Goal: Task Accomplishment & Management: Manage account settings

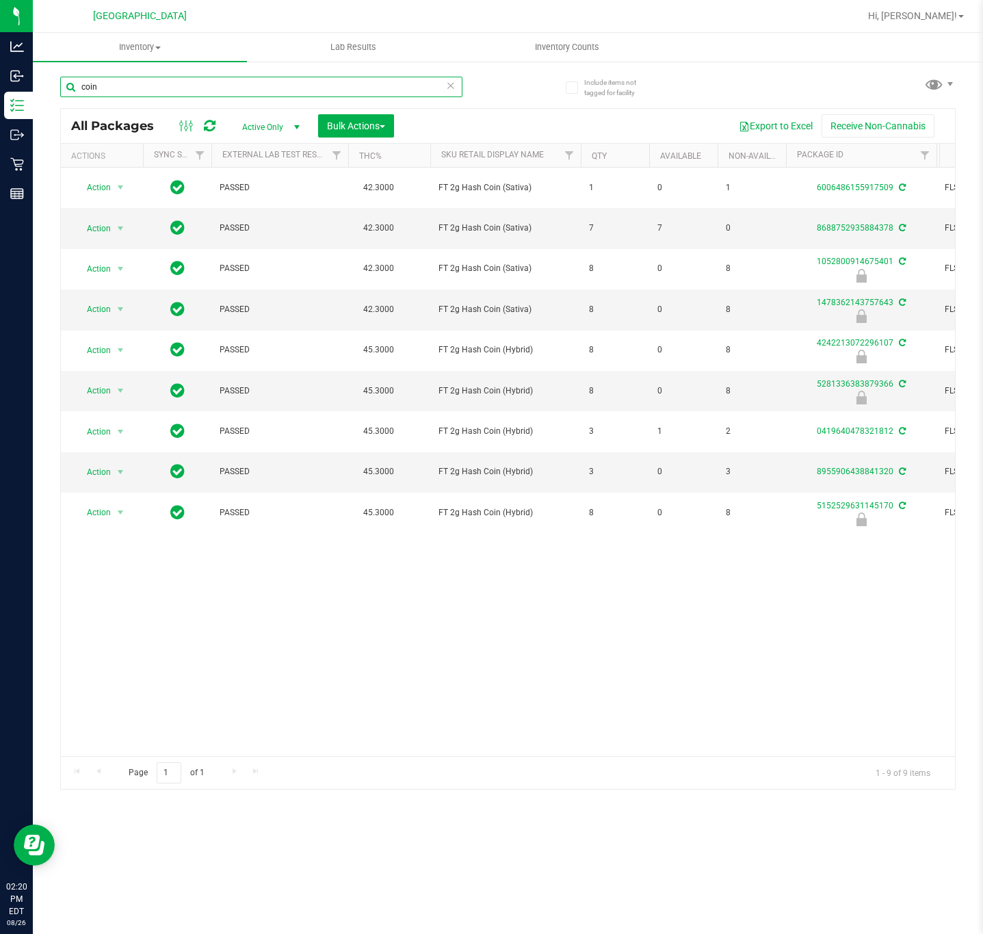
click at [224, 92] on input "coin" at bounding box center [261, 87] width 402 height 21
click at [224, 92] on input "pzt" at bounding box center [261, 87] width 402 height 21
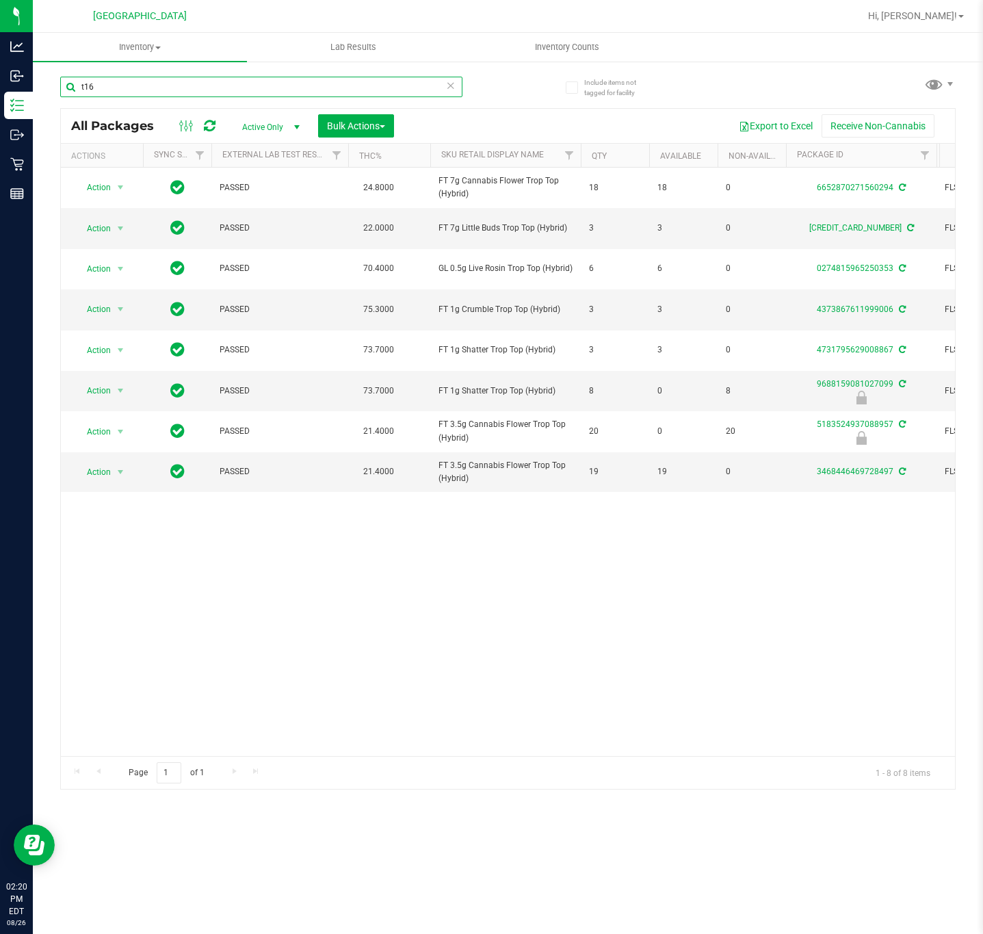
type input "t16"
click at [277, 553] on div "Action Action Adjust qty Create package Edit attributes Global inventory Locate…" at bounding box center [508, 462] width 894 height 588
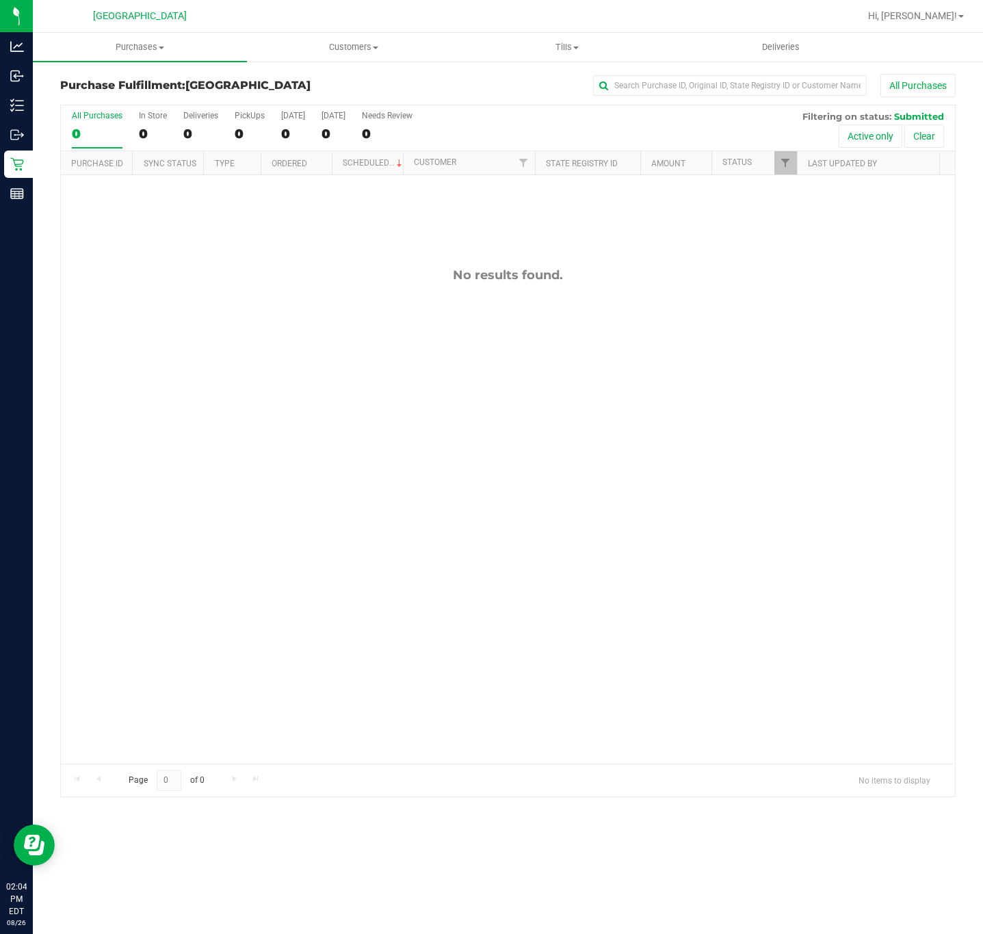
click at [331, 609] on div "No results found." at bounding box center [508, 515] width 894 height 681
click at [259, 493] on div "No results found." at bounding box center [508, 515] width 894 height 681
click at [270, 583] on div "No results found." at bounding box center [508, 515] width 894 height 681
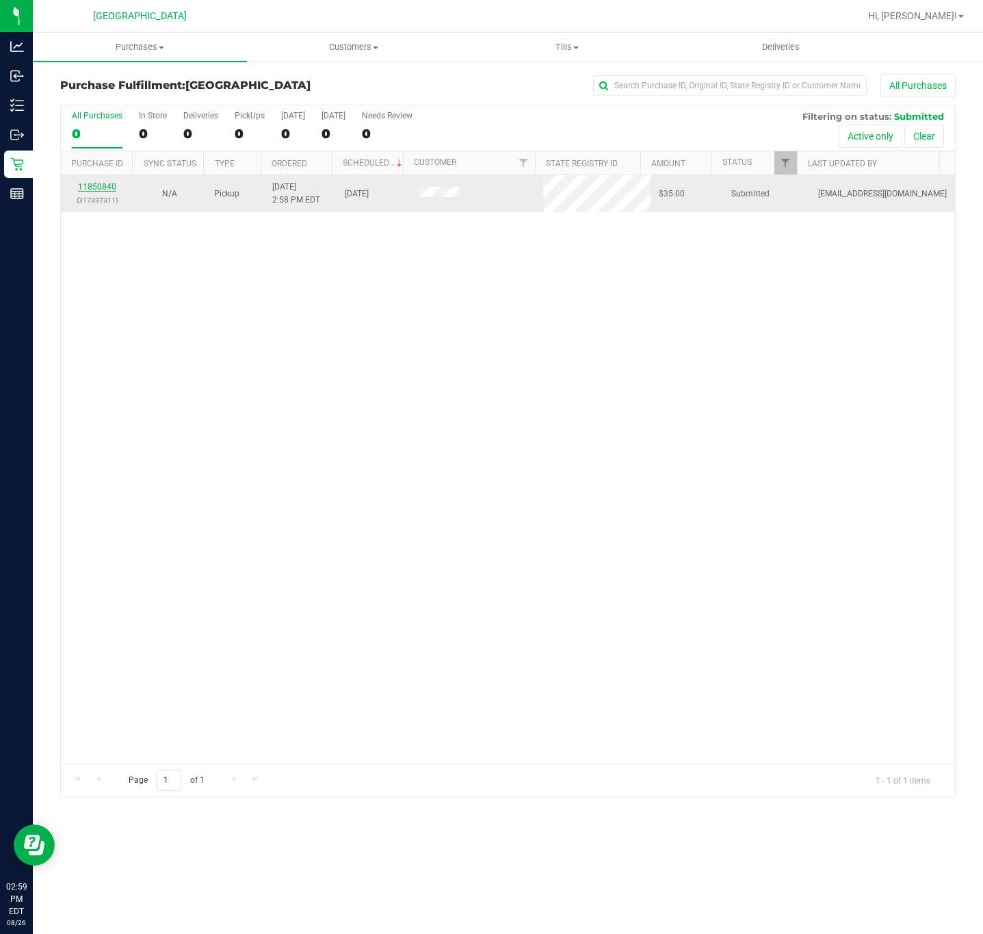
click at [105, 192] on link "11850840" at bounding box center [97, 187] width 38 height 10
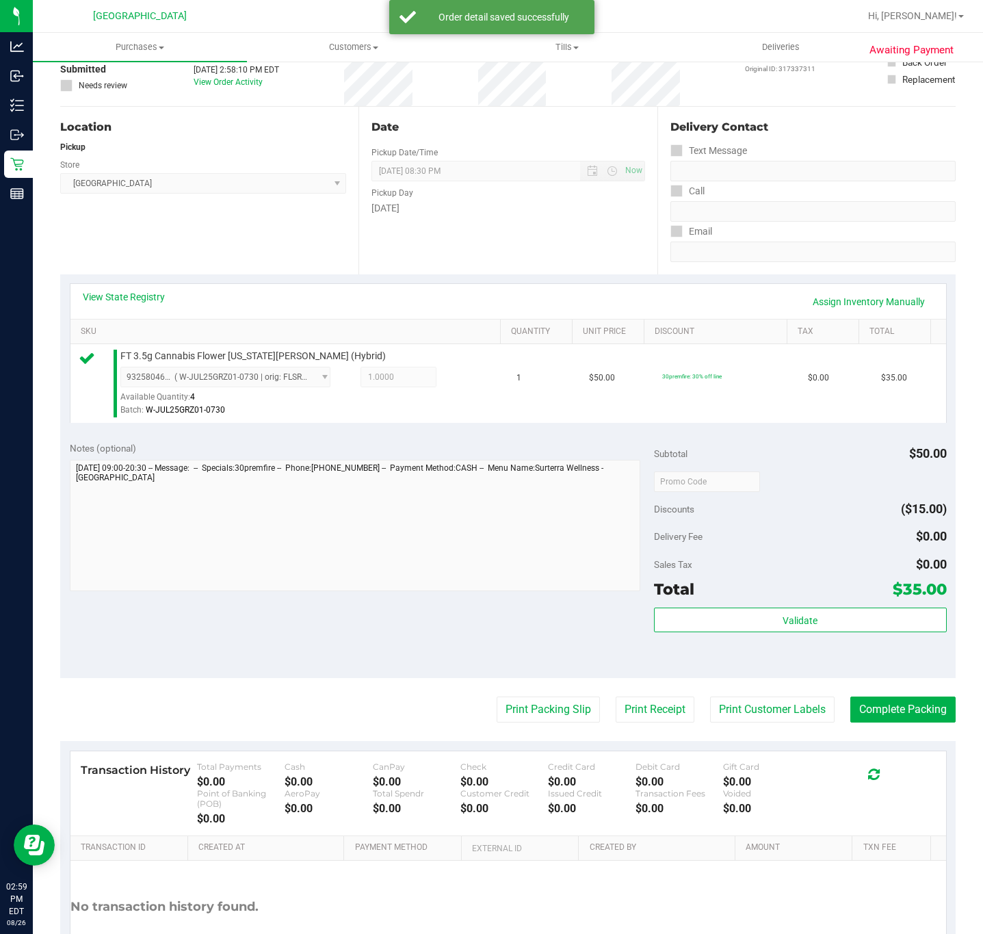
scroll to position [200, 0]
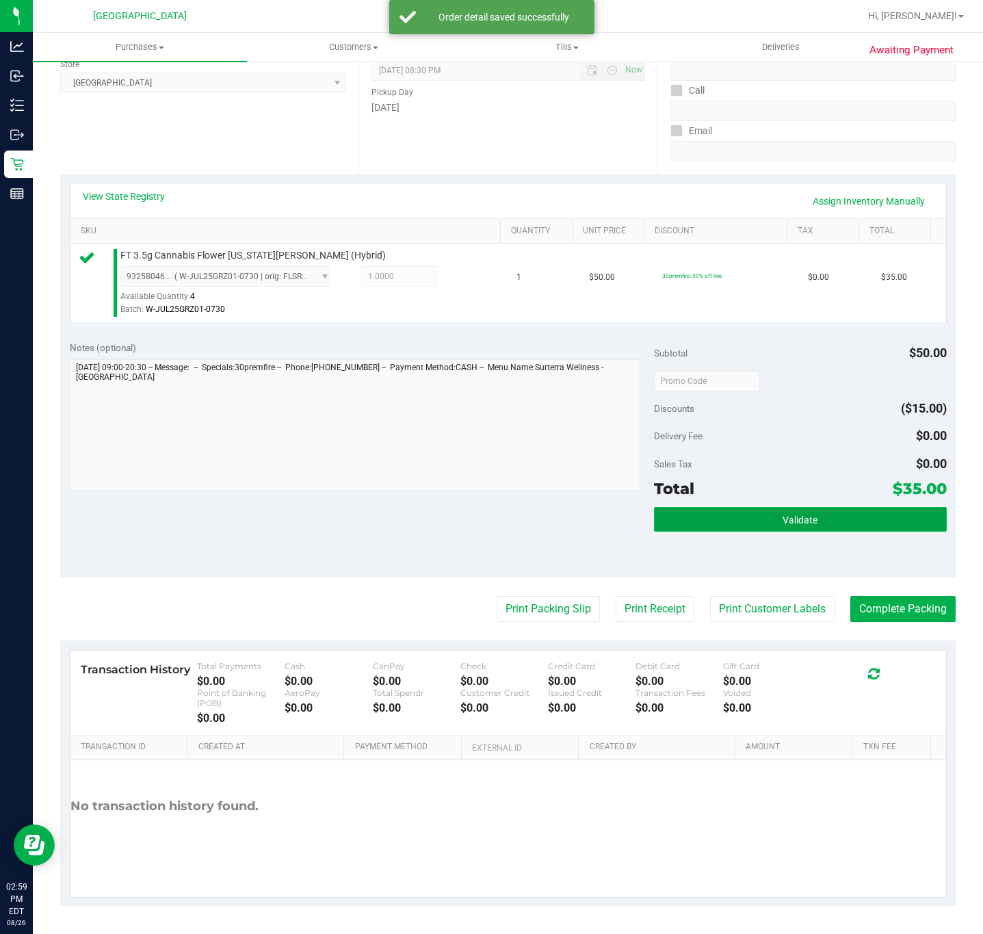
click at [721, 525] on button "Validate" at bounding box center [800, 519] width 292 height 25
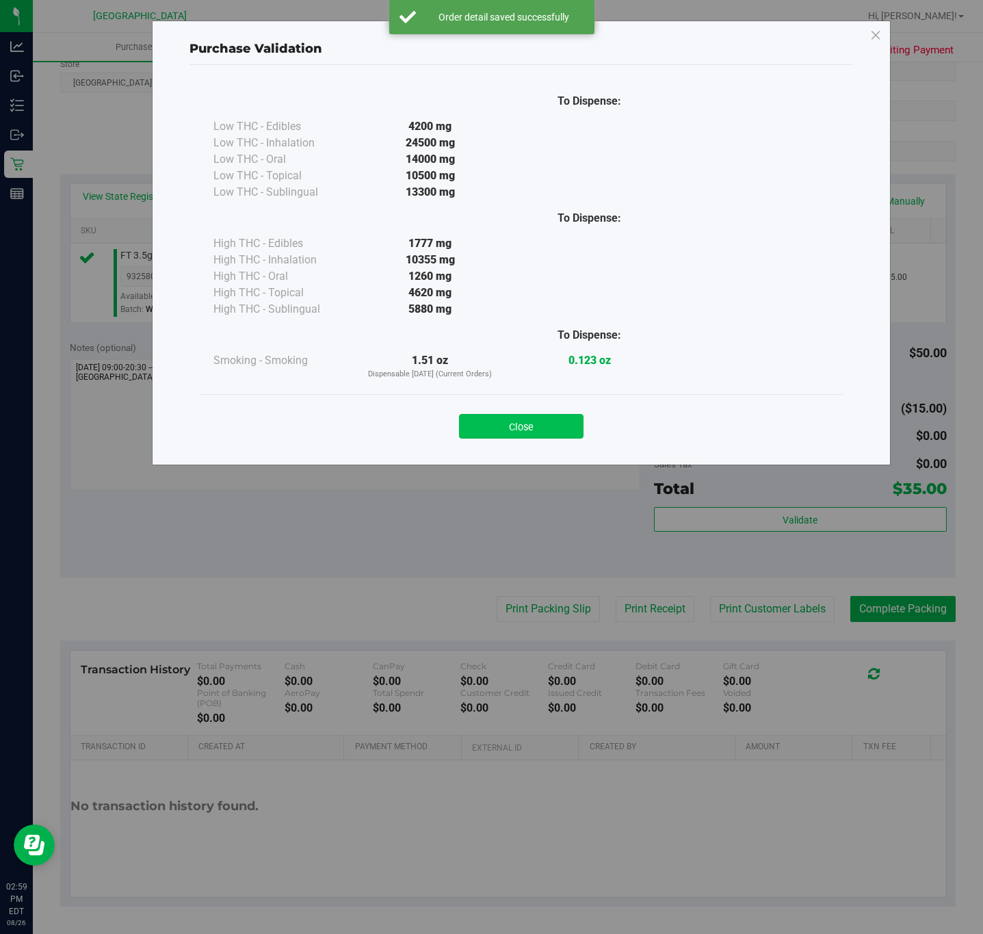
click at [514, 425] on button "Close" at bounding box center [521, 426] width 124 height 25
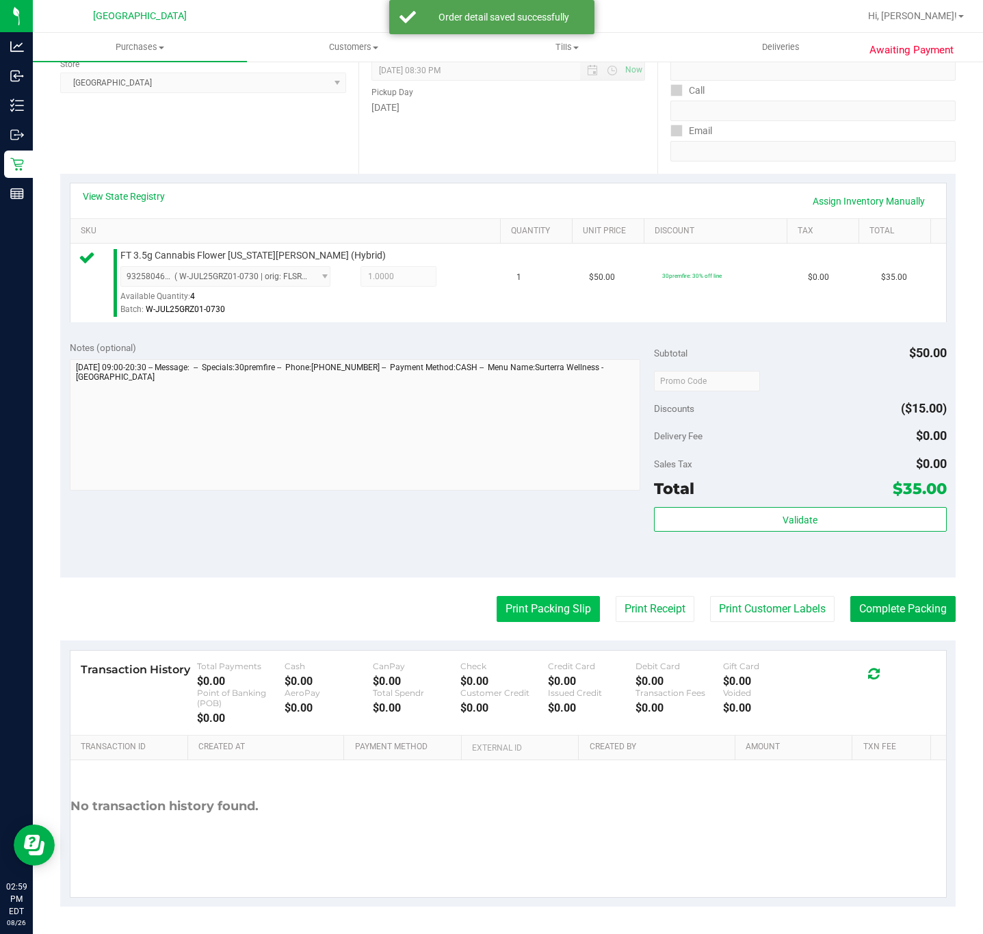
click at [507, 610] on button "Print Packing Slip" at bounding box center [548, 609] width 103 height 26
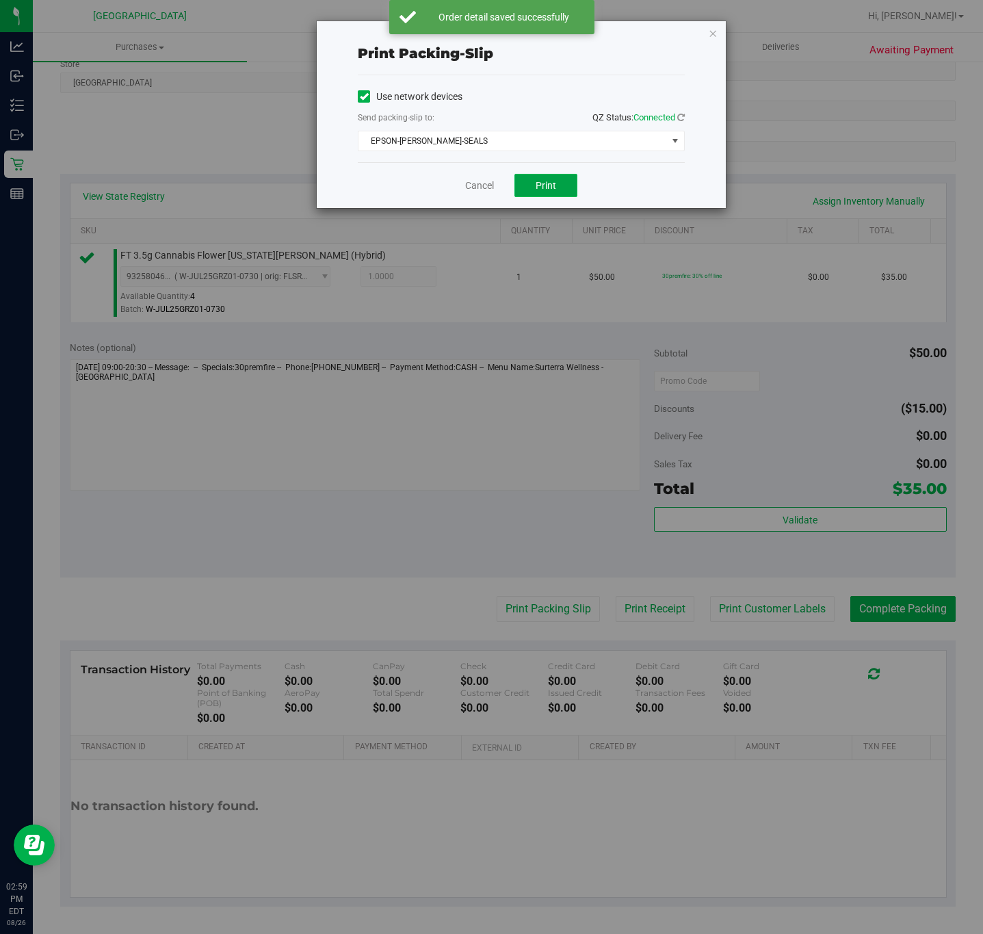
click at [544, 185] on span "Print" at bounding box center [546, 185] width 21 height 11
click at [716, 31] on icon "button" at bounding box center [713, 33] width 10 height 16
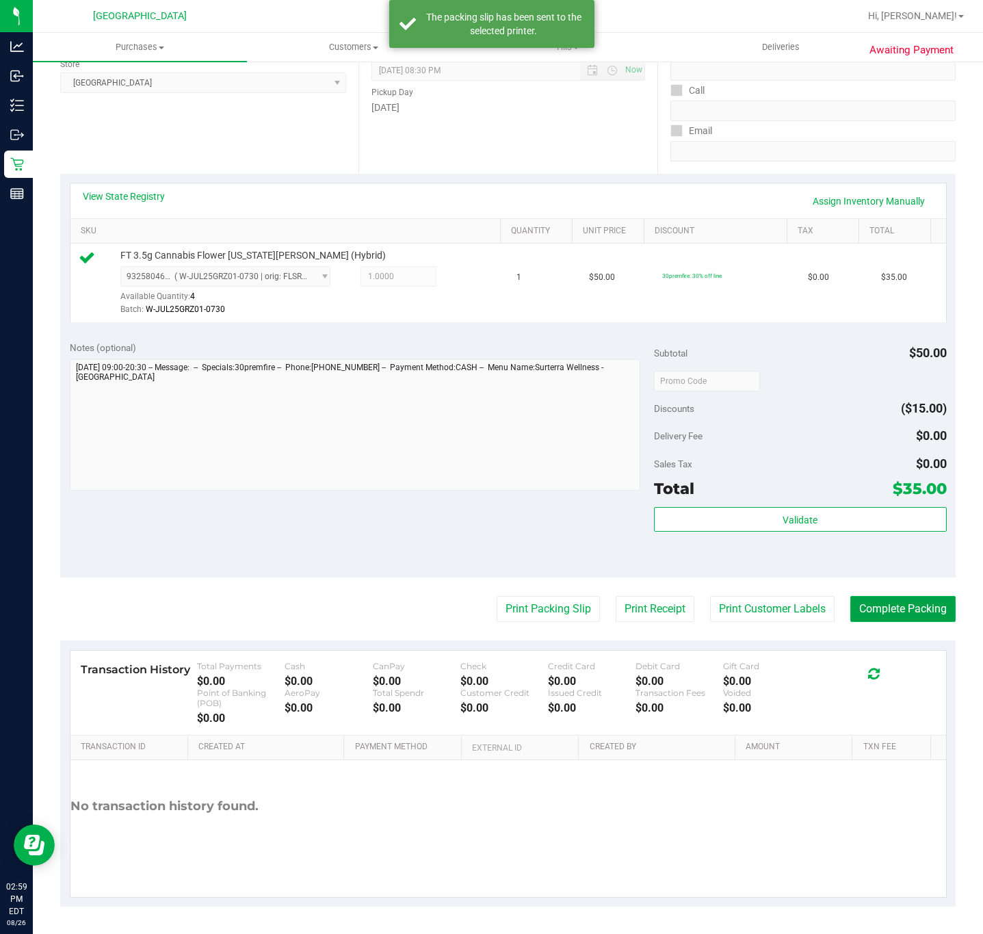
click at [883, 604] on button "Complete Packing" at bounding box center [902, 609] width 105 height 26
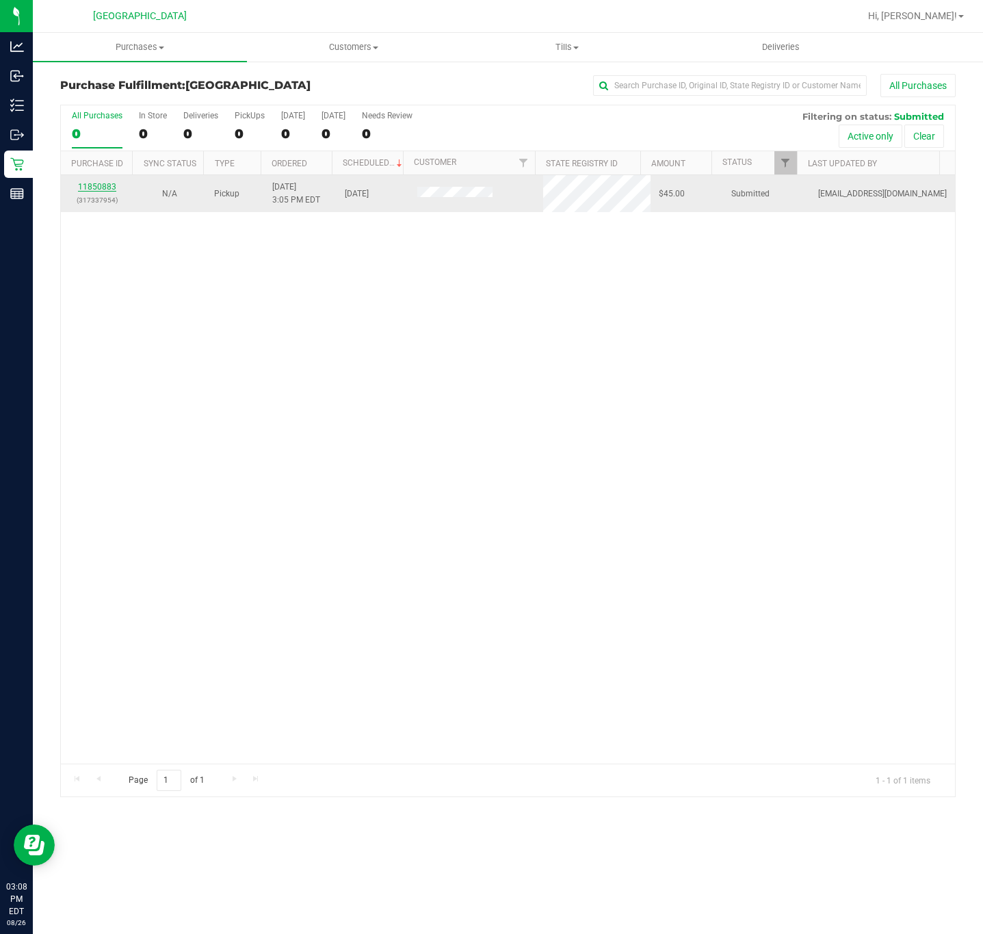
click at [88, 189] on link "11850883" at bounding box center [97, 187] width 38 height 10
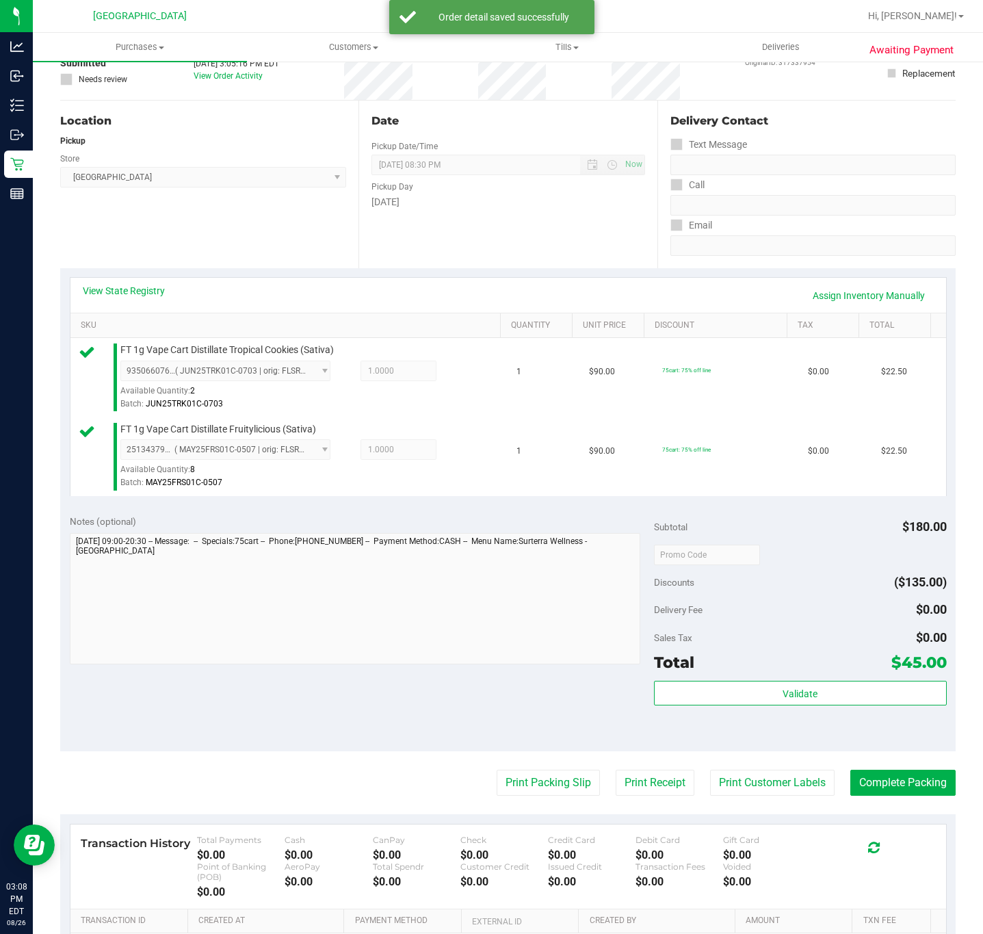
scroll to position [280, 0]
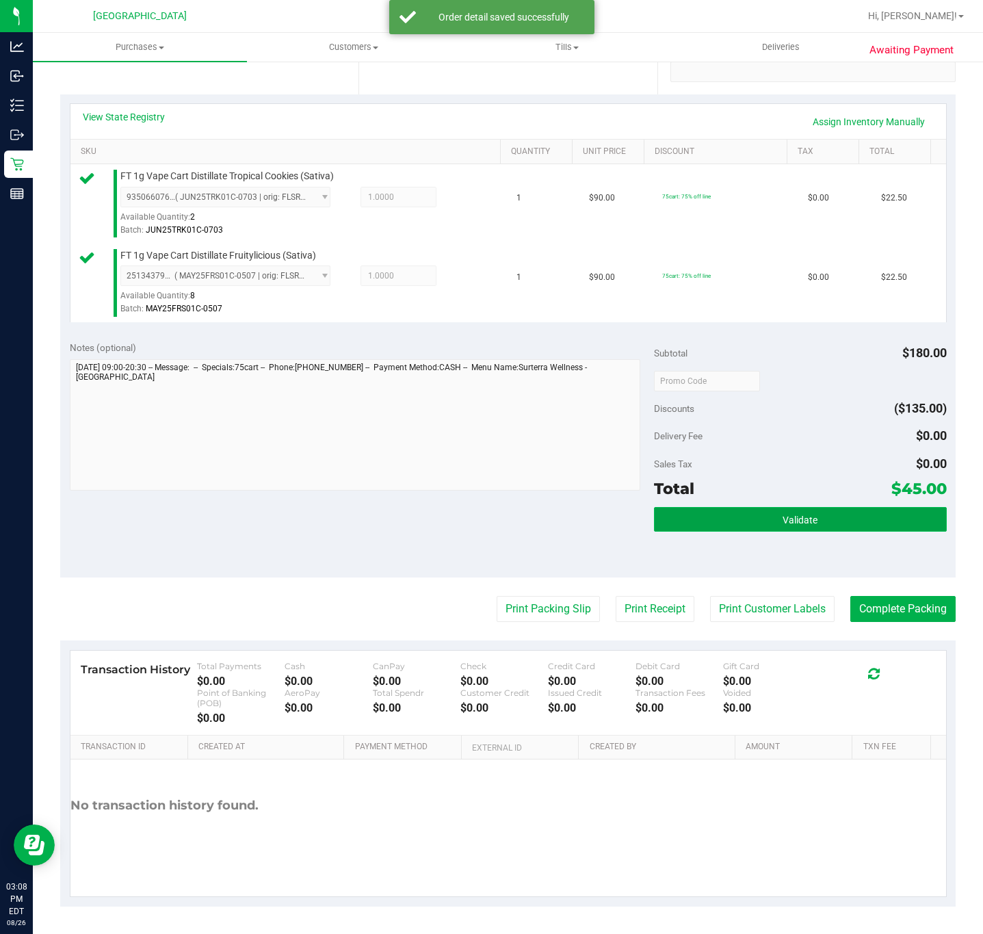
click at [784, 520] on span "Validate" at bounding box center [800, 519] width 35 height 11
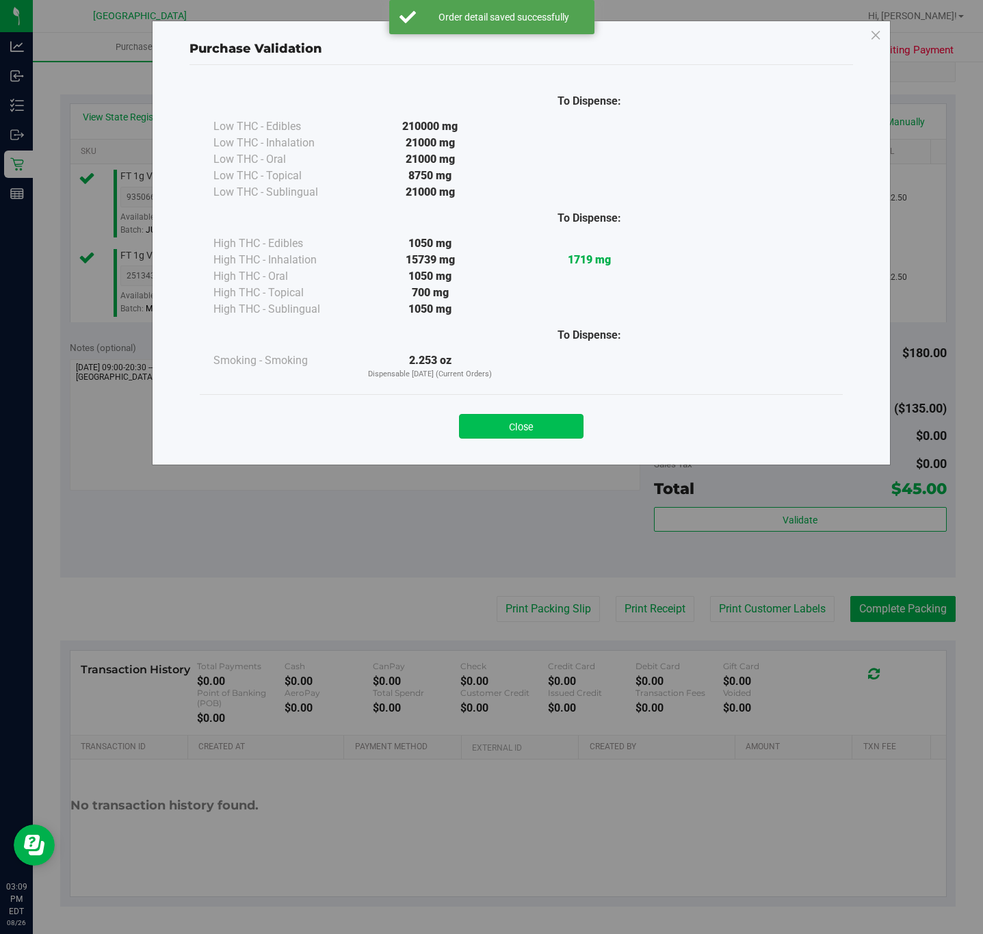
click at [529, 427] on button "Close" at bounding box center [521, 426] width 124 height 25
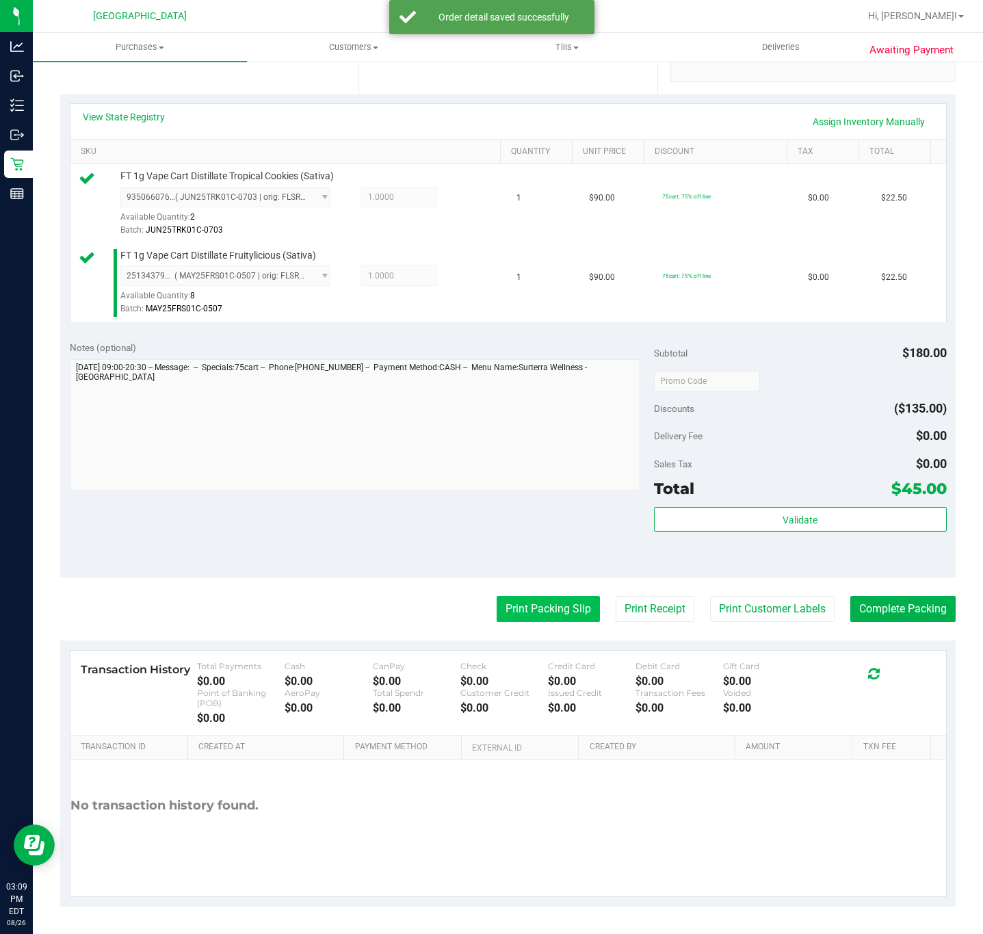
click at [525, 596] on button "Print Packing Slip" at bounding box center [548, 609] width 103 height 26
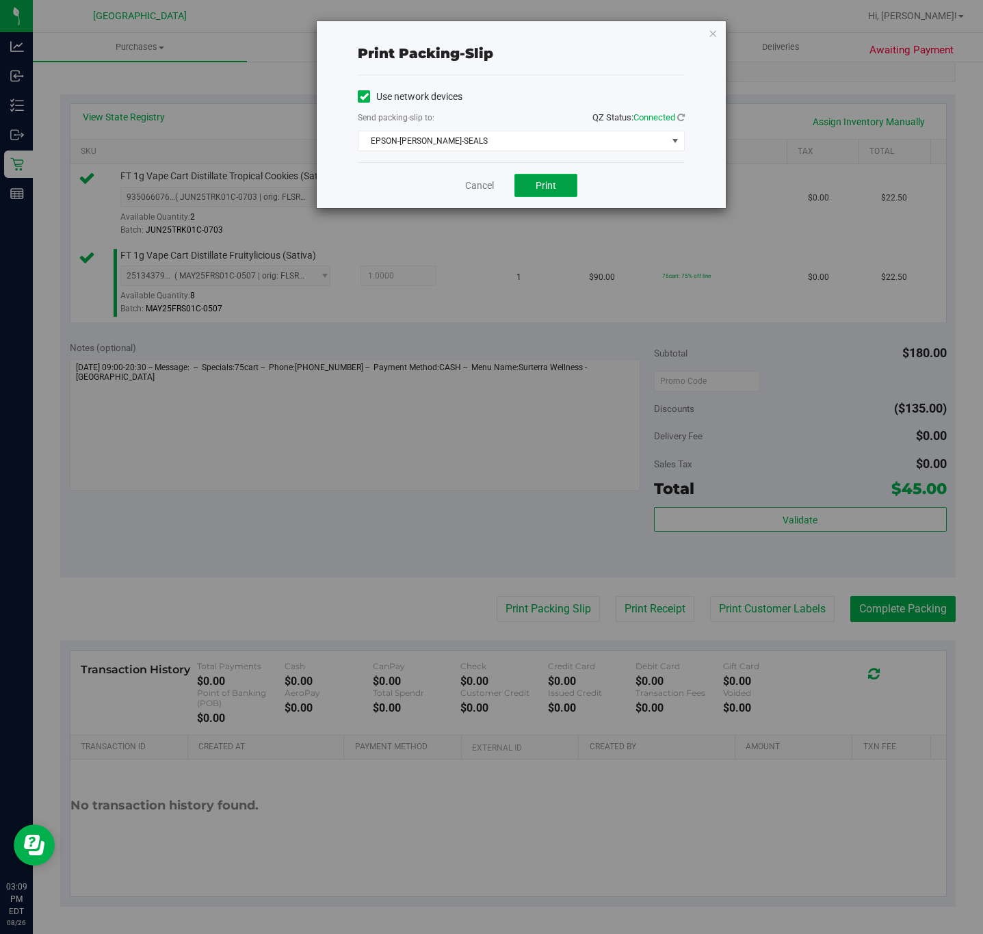
click at [544, 189] on span "Print" at bounding box center [546, 185] width 21 height 11
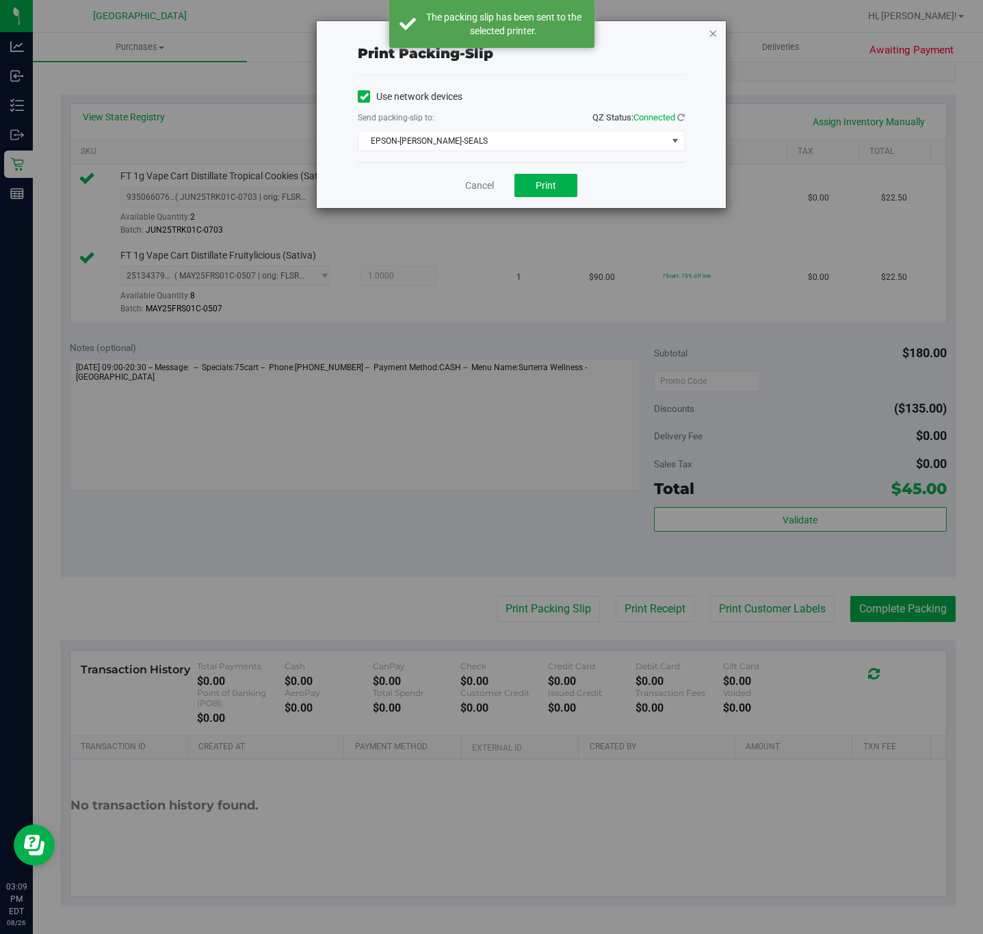
click at [713, 31] on icon "button" at bounding box center [713, 33] width 10 height 16
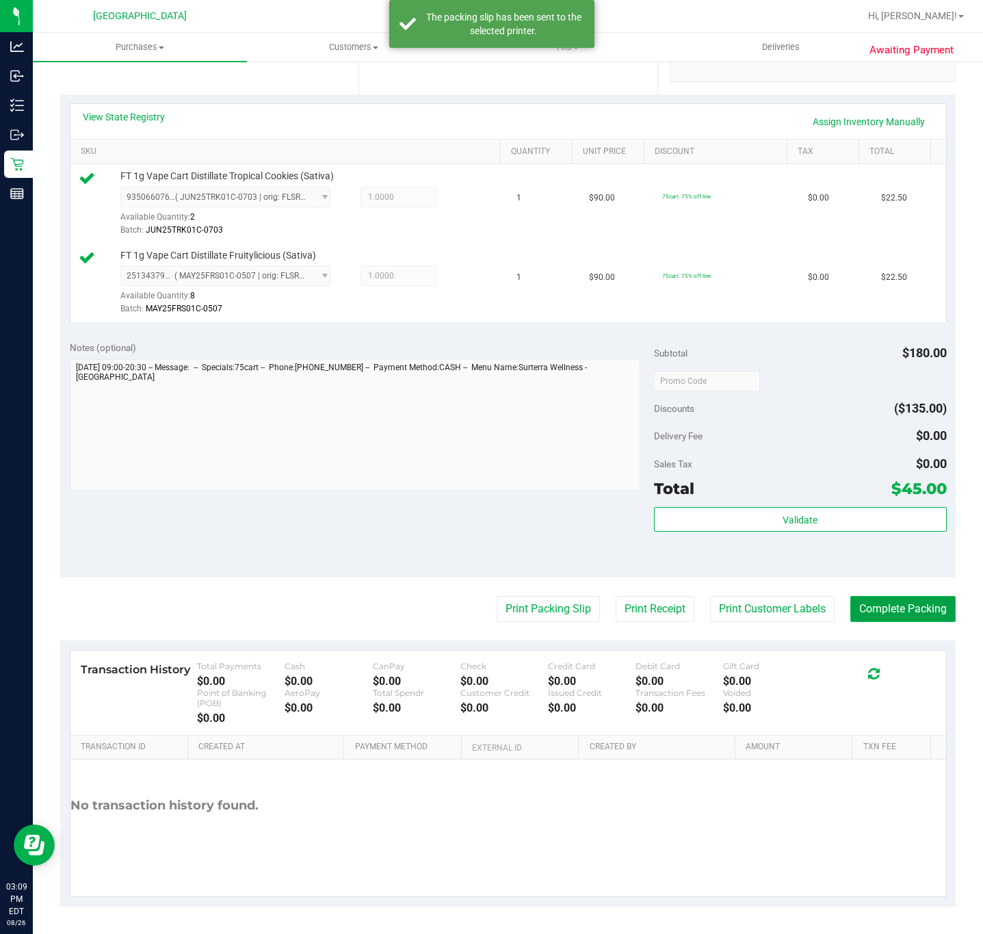
click at [880, 601] on button "Complete Packing" at bounding box center [902, 609] width 105 height 26
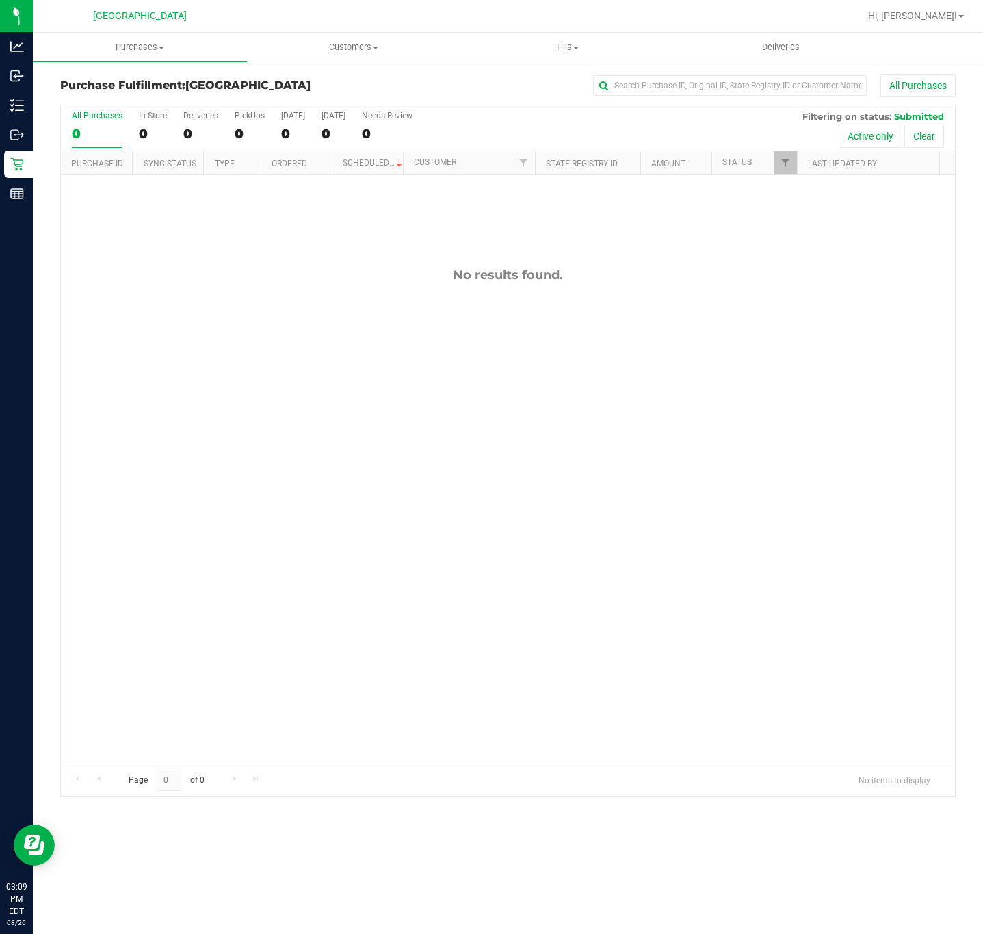
drag, startPoint x: 265, startPoint y: 511, endPoint x: 267, endPoint y: 503, distance: 8.3
click at [267, 503] on div "No results found." at bounding box center [508, 515] width 894 height 681
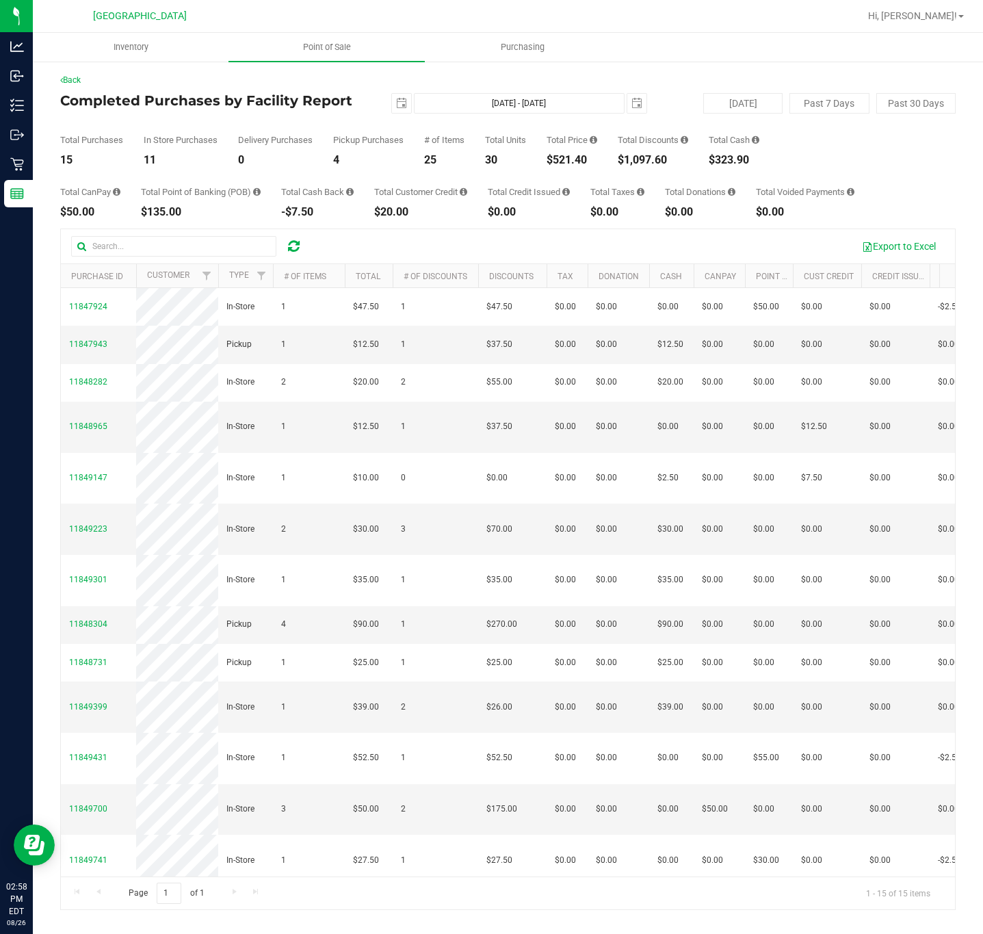
click at [524, 197] on div "Total Credit Issued $0.00" at bounding box center [529, 202] width 82 height 30
click at [324, 50] on span "Point of Sale" at bounding box center [327, 47] width 85 height 12
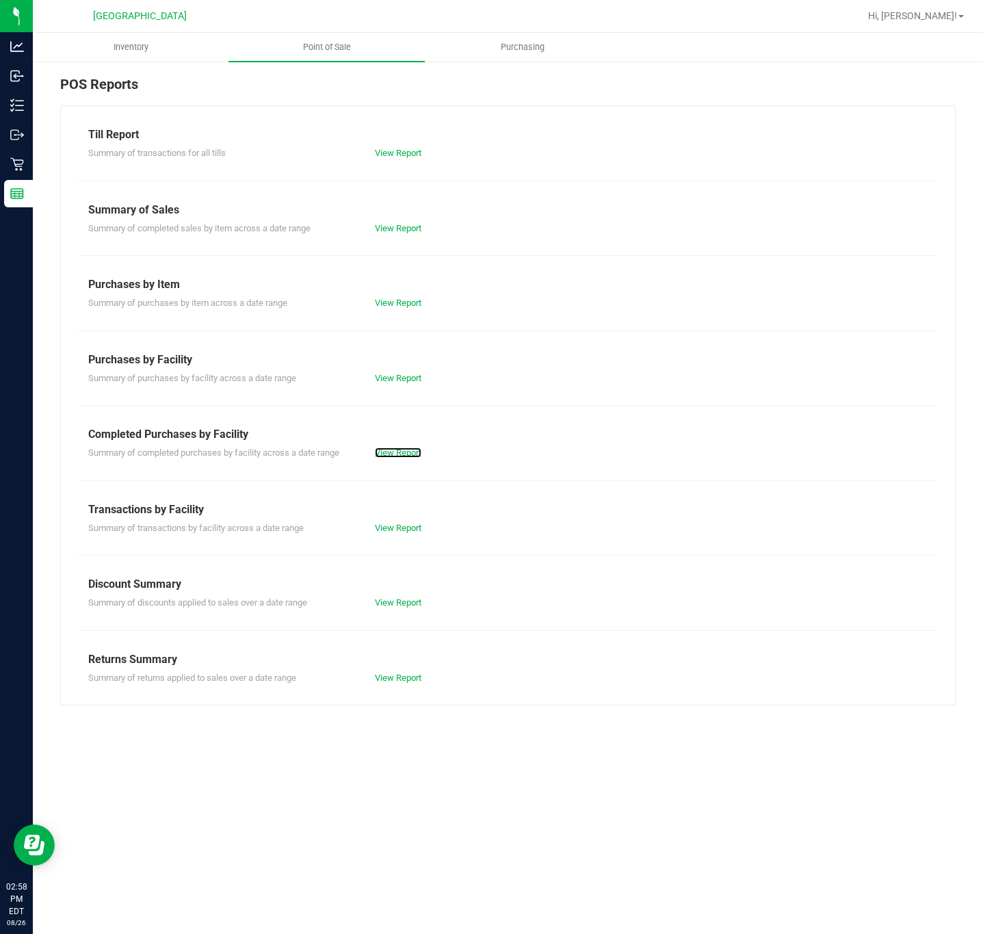
click at [378, 456] on link "View Report" at bounding box center [398, 452] width 47 height 10
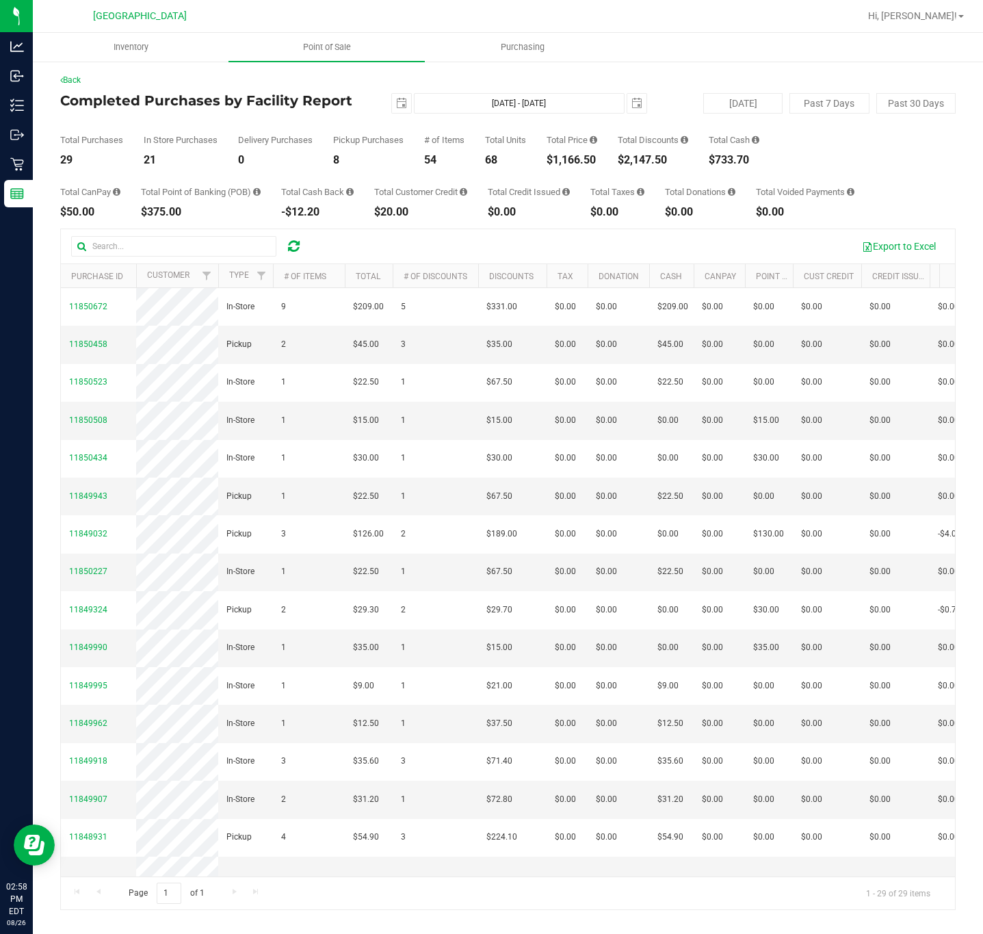
click at [583, 162] on div "$1,166.50" at bounding box center [572, 160] width 51 height 11
copy div "1,166.50"
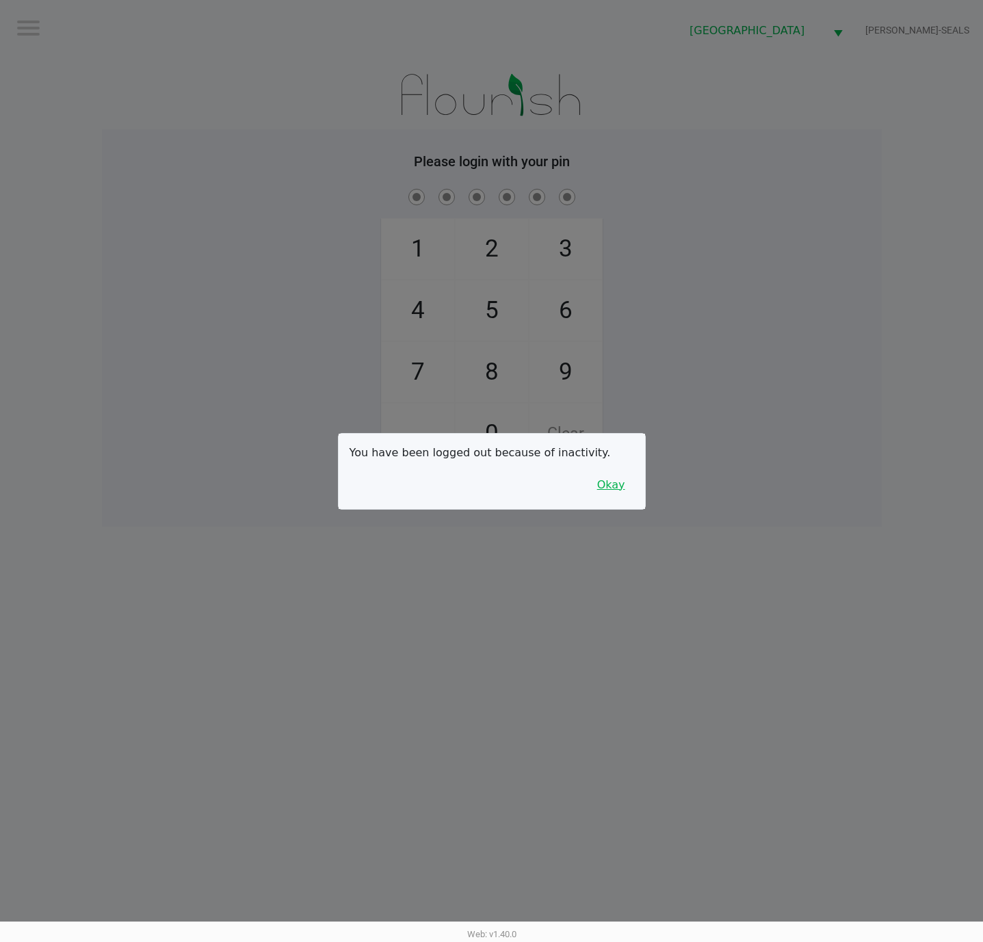
click at [612, 495] on button "Okay" at bounding box center [611, 485] width 46 height 26
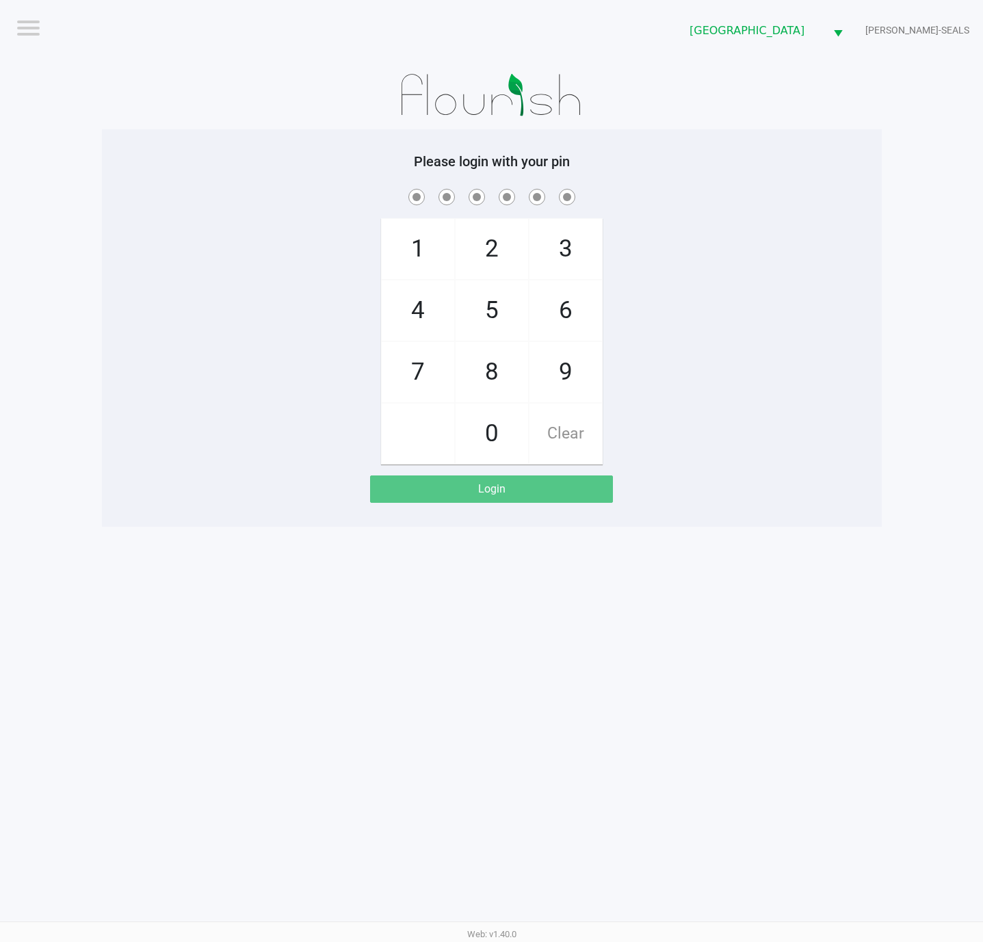
click at [657, 448] on div "1 4 7 2 5 8 0 3 6 9 Clear" at bounding box center [492, 325] width 780 height 278
checkbox input "true"
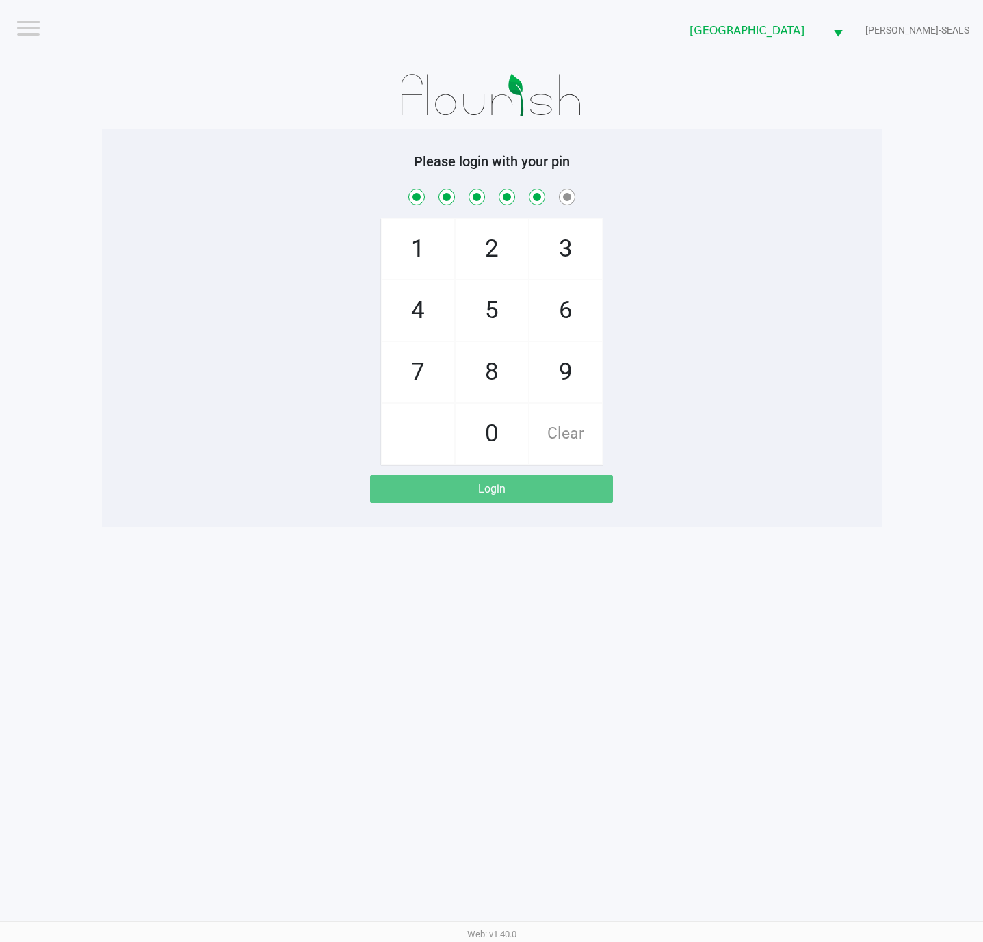
checkbox input "true"
